Goal: Find specific page/section: Find specific page/section

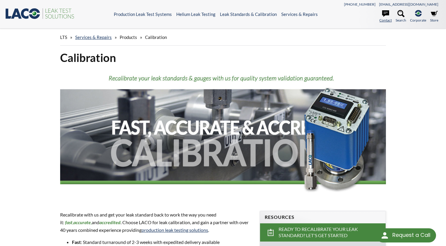
click at [384, 18] on link "Contact" at bounding box center [386, 16] width 12 height 13
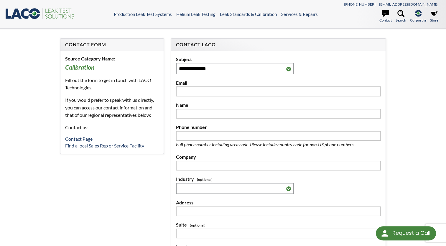
select select "Language Translate Widget"
click at [202, 17] on header ".st0{fill:#193661;} .st1{fill:url(#SVGID_1_);} .st2{fill:#46883F;} .st3{fill:no…" at bounding box center [223, 14] width 446 height 29
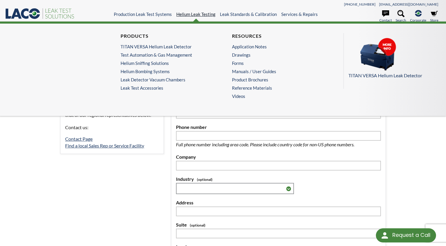
click at [203, 15] on link "Helium Leak Testing" at bounding box center [195, 14] width 39 height 5
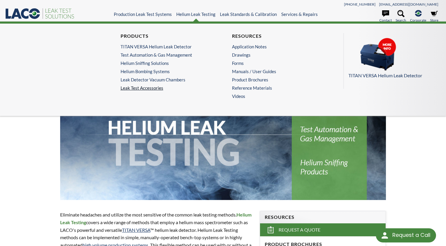
click at [157, 85] on link "Leak Test Accessories" at bounding box center [168, 87] width 94 height 5
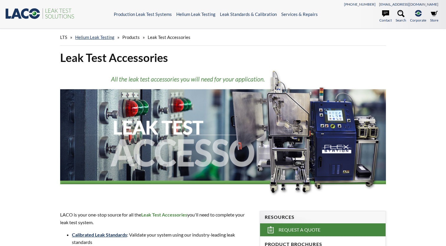
select select "Language Translate Widget"
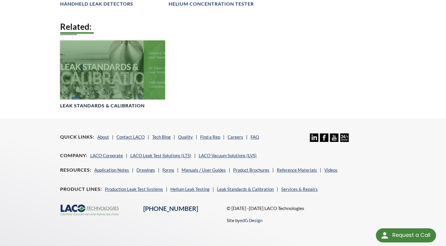
scroll to position [436, 0]
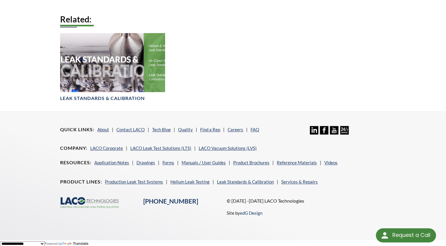
drag, startPoint x: 212, startPoint y: 104, endPoint x: 209, endPoint y: 105, distance: 3.0
click at [209, 105] on div "Related: Leak Standards & Calibration" at bounding box center [223, 62] width 326 height 97
click at [398, 235] on div "Request a Call" at bounding box center [411, 235] width 38 height 14
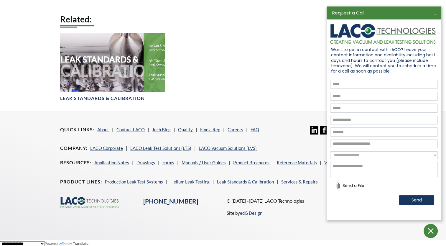
scroll to position [0, 0]
click at [298, 73] on div "Related: Leak Standards & Calibration" at bounding box center [223, 62] width 326 height 97
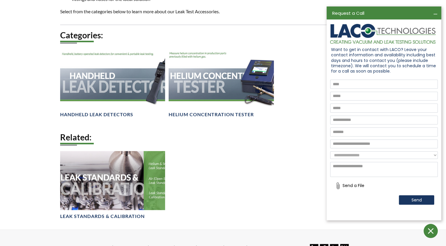
click at [429, 226] on icon at bounding box center [431, 231] width 12 height 12
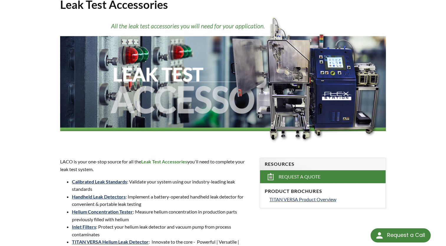
scroll to position [0, 0]
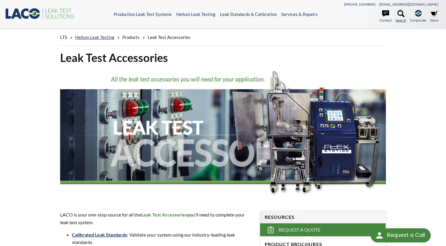
click at [398, 15] on icon at bounding box center [401, 13] width 7 height 7
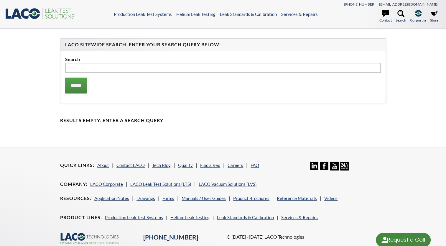
select select "Language Translate Widget"
type input "*****"
click at [65, 78] on input "******" at bounding box center [76, 86] width 22 height 16
select select "Language Translate Widget"
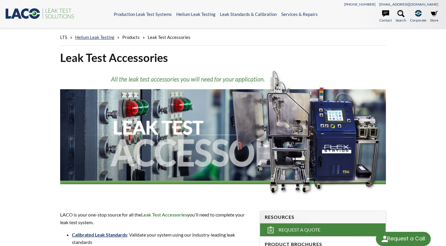
select select "Language Translate Widget"
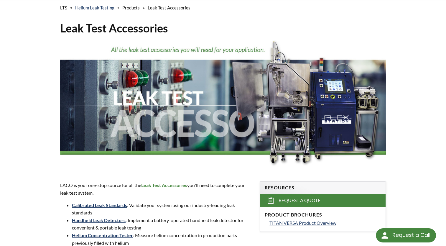
scroll to position [147, 0]
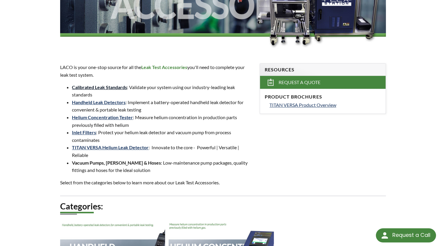
click at [101, 86] on link "Calibrated Leak Standards" at bounding box center [99, 87] width 55 height 6
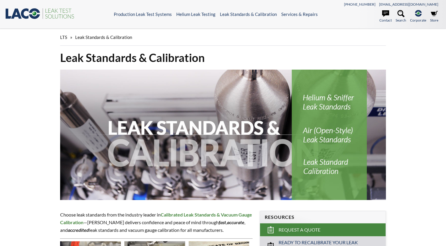
select select "Language Translate Widget"
